Goal: Transaction & Acquisition: Book appointment/travel/reservation

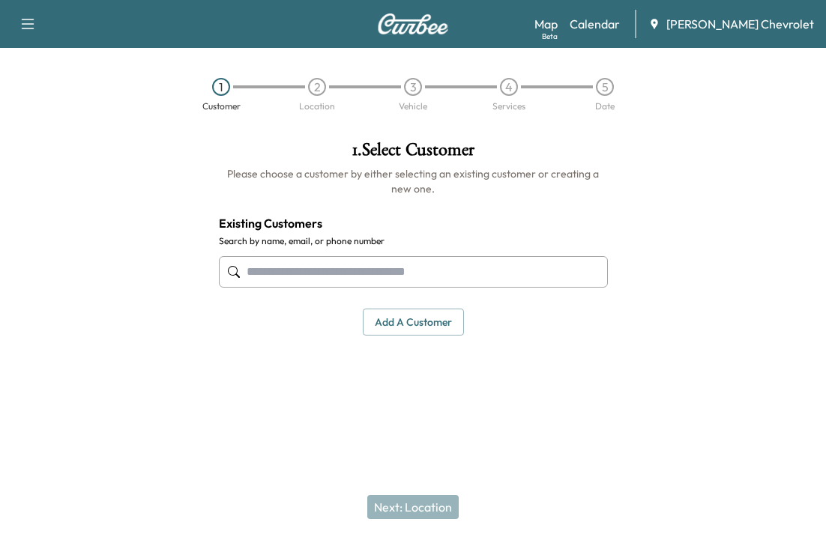
click at [619, 28] on link "Calendar" at bounding box center [595, 24] width 50 height 18
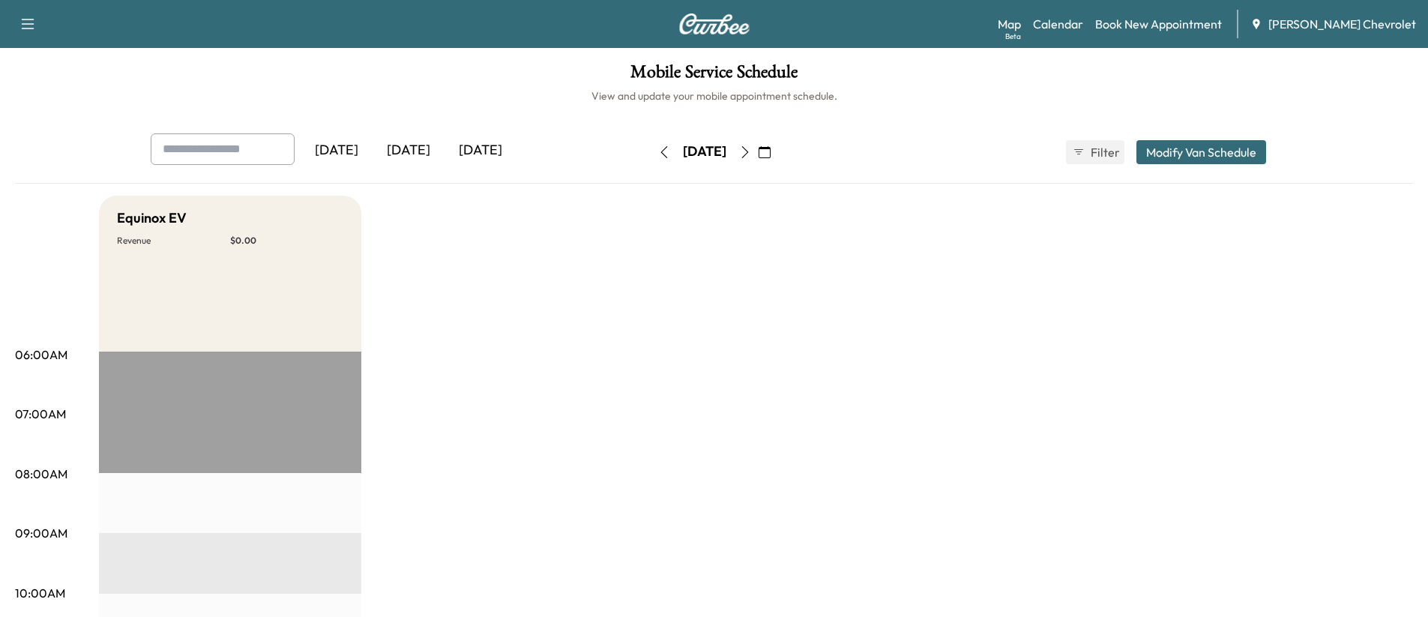
click at [777, 154] on button "button" at bounding box center [764, 152] width 25 height 24
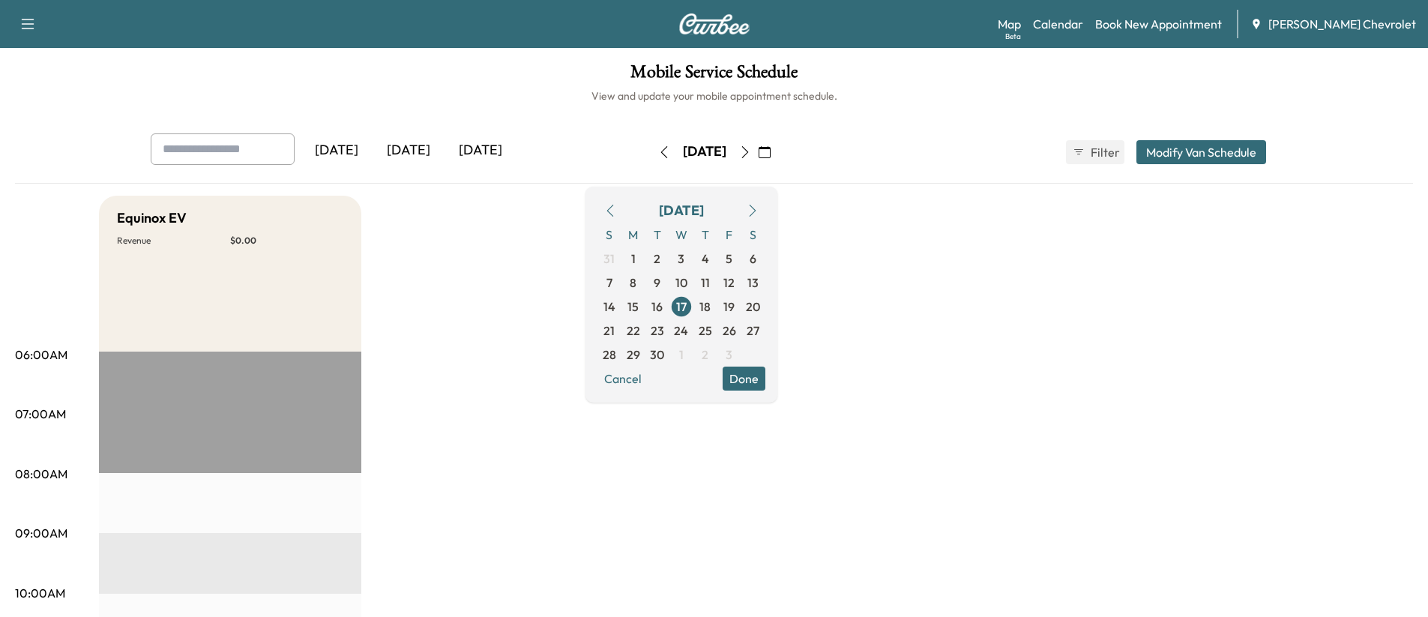
click at [640, 327] on span "22" at bounding box center [632, 330] width 13 height 18
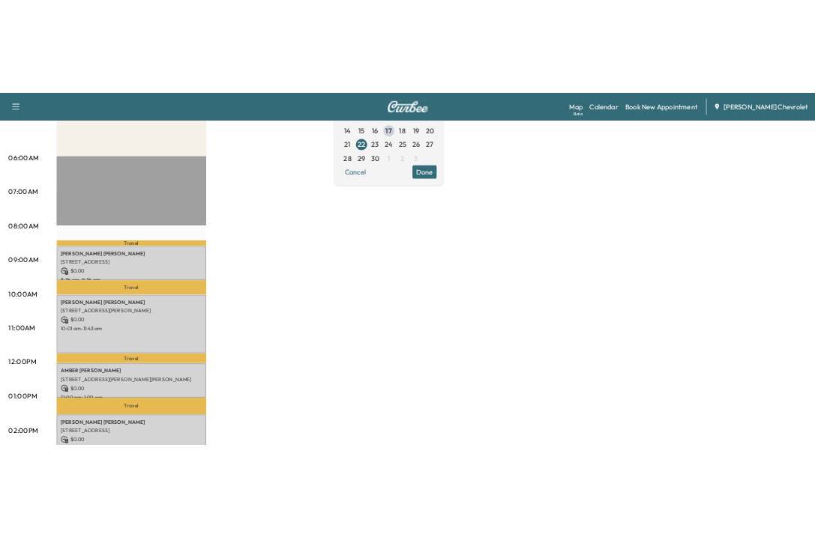
scroll to position [300, 0]
